Goal: Transaction & Acquisition: Purchase product/service

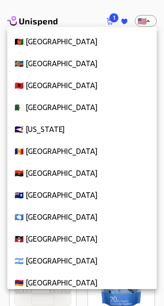
scroll to position [4984, 0]
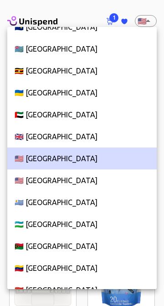
click at [90, 135] on li "🇬🇧 [GEOGRAPHIC_DATA]" at bounding box center [82, 136] width 150 height 22
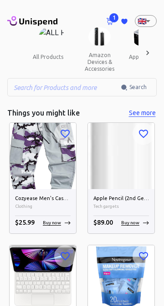
type input "GB"
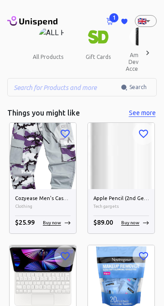
click at [113, 22] on icon at bounding box center [110, 21] width 8 height 7
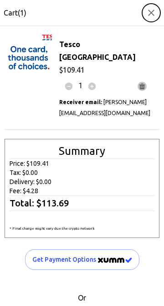
click at [150, 20] on button "button" at bounding box center [151, 13] width 18 height 18
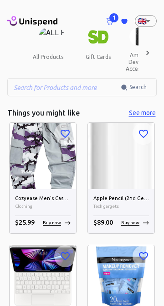
click at [112, 20] on span "1" at bounding box center [113, 17] width 9 height 9
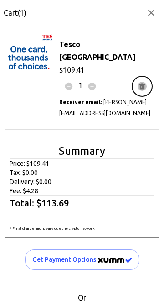
click at [144, 78] on button "button" at bounding box center [142, 86] width 20 height 20
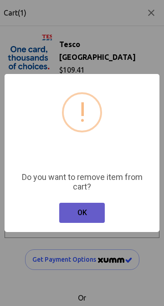
click at [90, 218] on button "OK" at bounding box center [82, 212] width 46 height 20
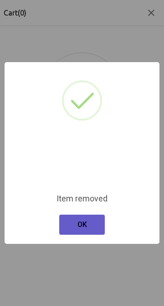
click at [88, 226] on button "OK" at bounding box center [82, 224] width 46 height 20
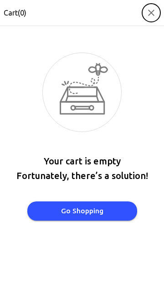
click at [153, 15] on icon "button" at bounding box center [151, 13] width 6 height 6
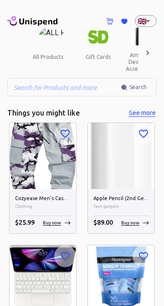
click at [125, 21] on icon at bounding box center [124, 21] width 6 height 5
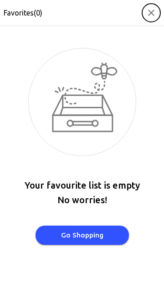
click at [157, 16] on button "button" at bounding box center [151, 13] width 18 height 18
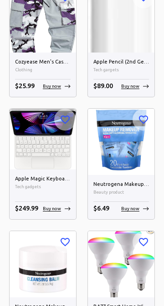
scroll to position [0, 0]
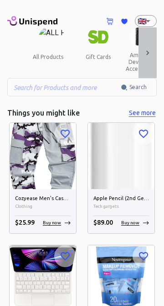
click at [152, 52] on icon at bounding box center [147, 52] width 9 height 9
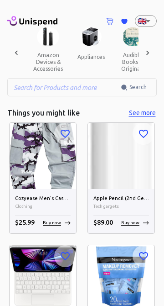
click at [155, 54] on div at bounding box center [148, 52] width 18 height 51
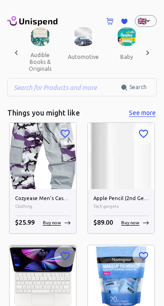
click at [156, 57] on div at bounding box center [148, 52] width 18 height 51
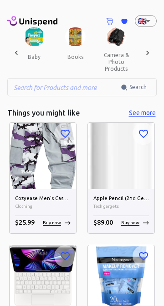
click at [155, 57] on div at bounding box center [148, 52] width 18 height 51
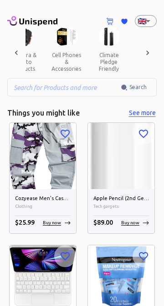
click at [153, 56] on div at bounding box center [148, 52] width 18 height 51
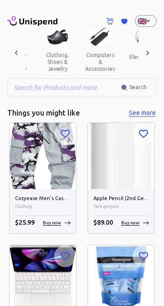
click at [155, 57] on div at bounding box center [148, 52] width 18 height 51
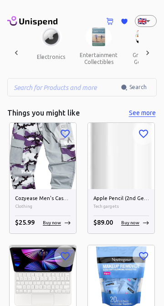
click at [154, 55] on div at bounding box center [148, 52] width 18 height 51
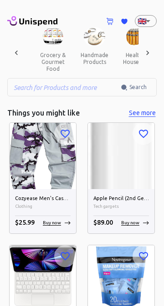
click at [155, 57] on div at bounding box center [148, 52] width 18 height 51
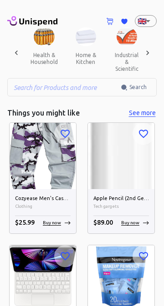
click at [155, 57] on div at bounding box center [148, 52] width 18 height 51
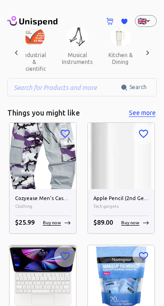
click at [155, 56] on div at bounding box center [148, 52] width 18 height 51
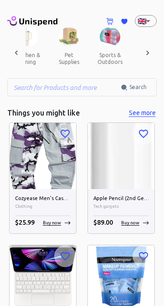
click at [156, 56] on div at bounding box center [148, 52] width 18 height 51
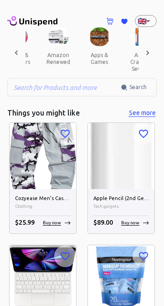
click at [156, 55] on div at bounding box center [148, 52] width 18 height 51
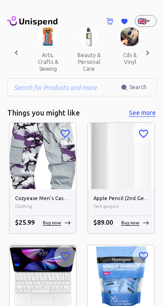
click at [155, 53] on div at bounding box center [148, 52] width 18 height 51
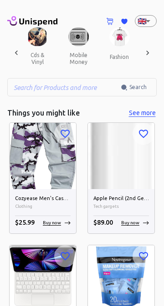
click at [155, 56] on div at bounding box center [148, 52] width 18 height 51
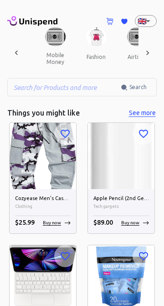
scroll to position [0, 1285]
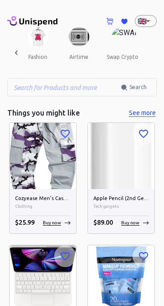
click at [20, 23] on icon at bounding box center [38, 22] width 38 height 8
click at [115, 57] on button "swap crypto" at bounding box center [122, 57] width 47 height 22
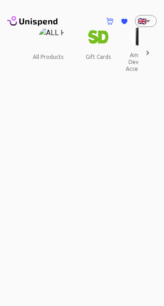
click at [101, 47] on button "gift cards" at bounding box center [98, 57] width 41 height 22
